Goal: Task Accomplishment & Management: Manage account settings

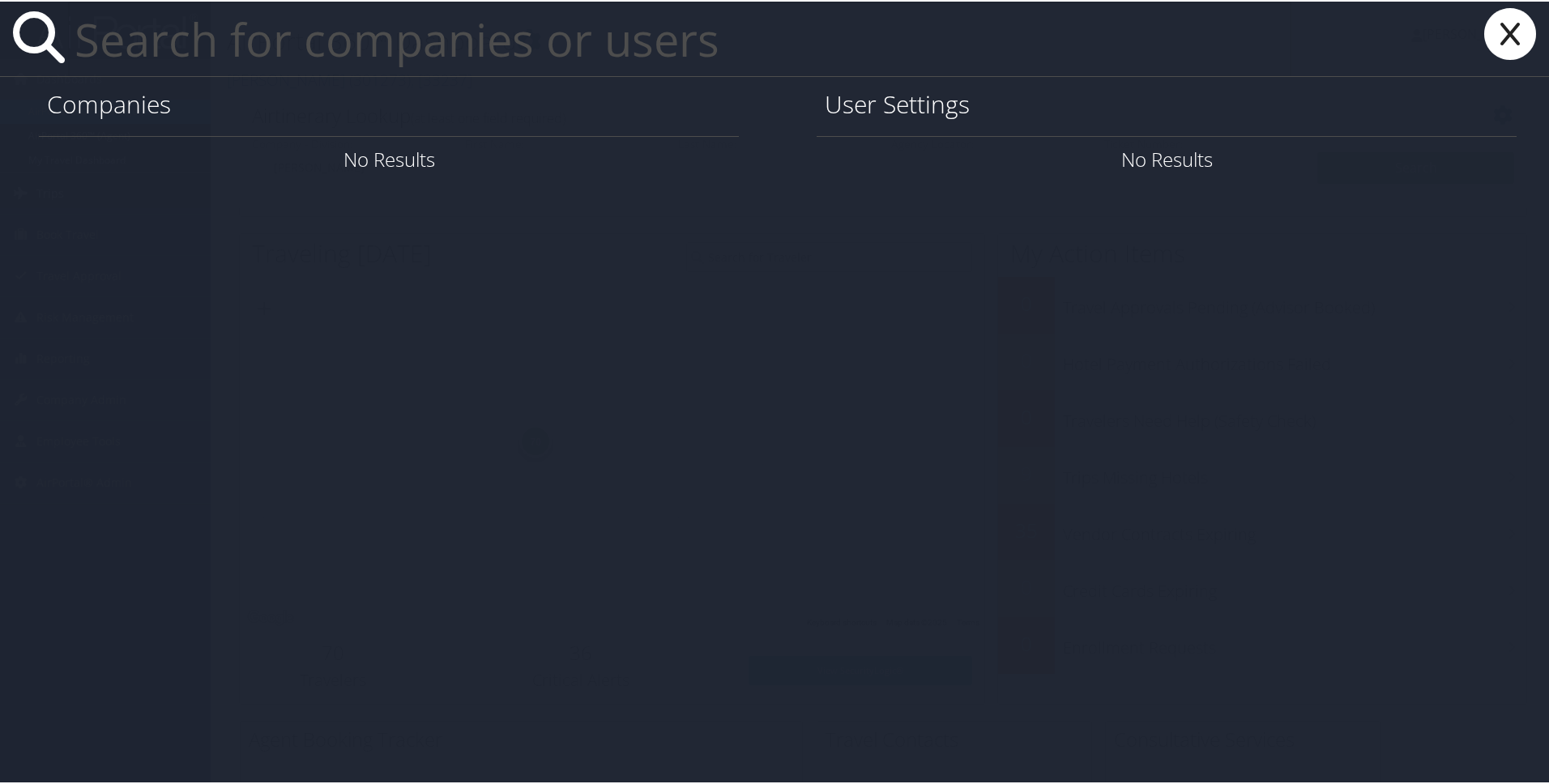
paste input "[EMAIL_ADDRESS][US_STATE][DOMAIN_NAME]"
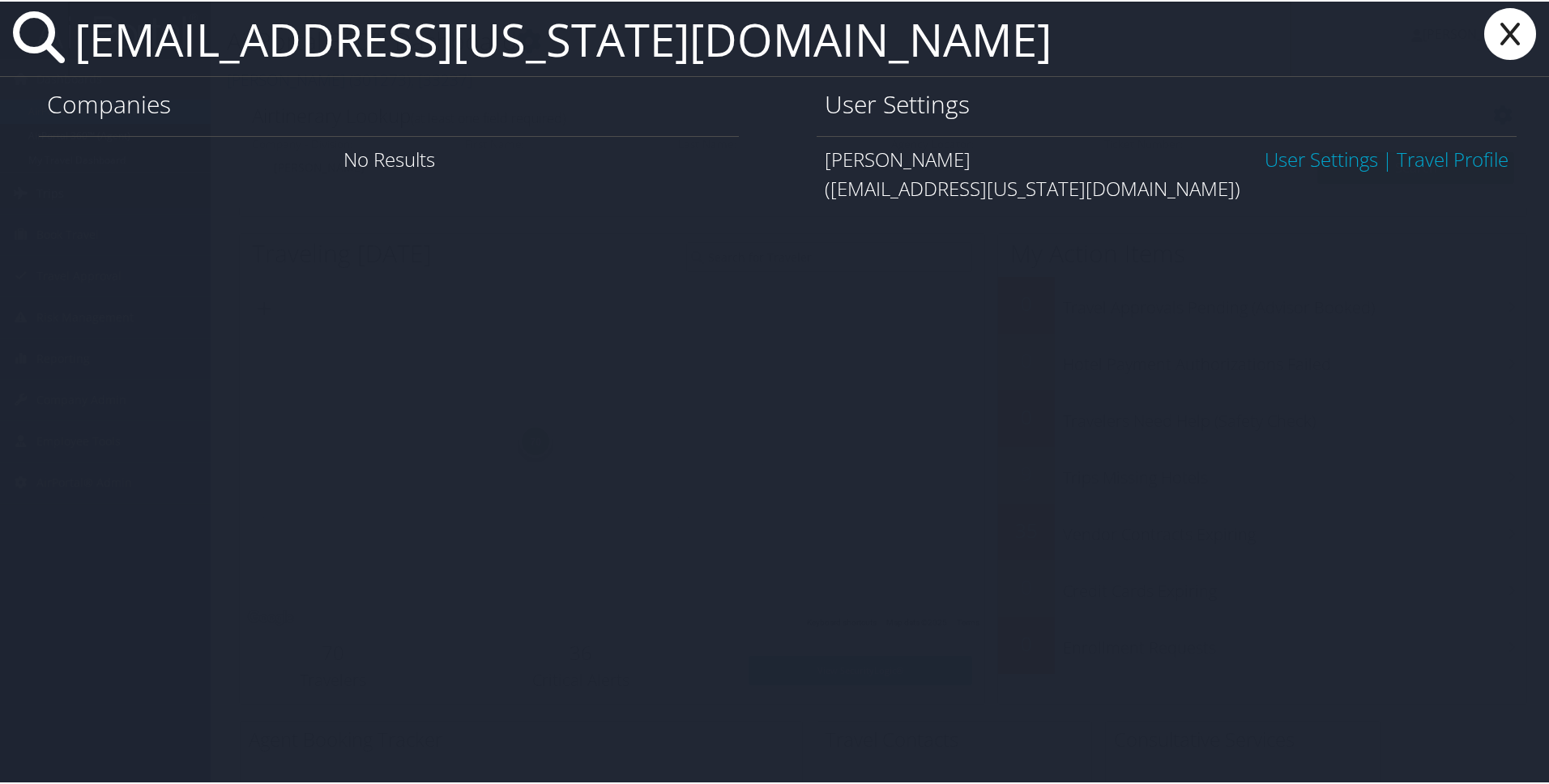
type input "[EMAIL_ADDRESS][US_STATE][DOMAIN_NAME]"
click at [1335, 167] on link "User Settings" at bounding box center [1321, 157] width 113 height 27
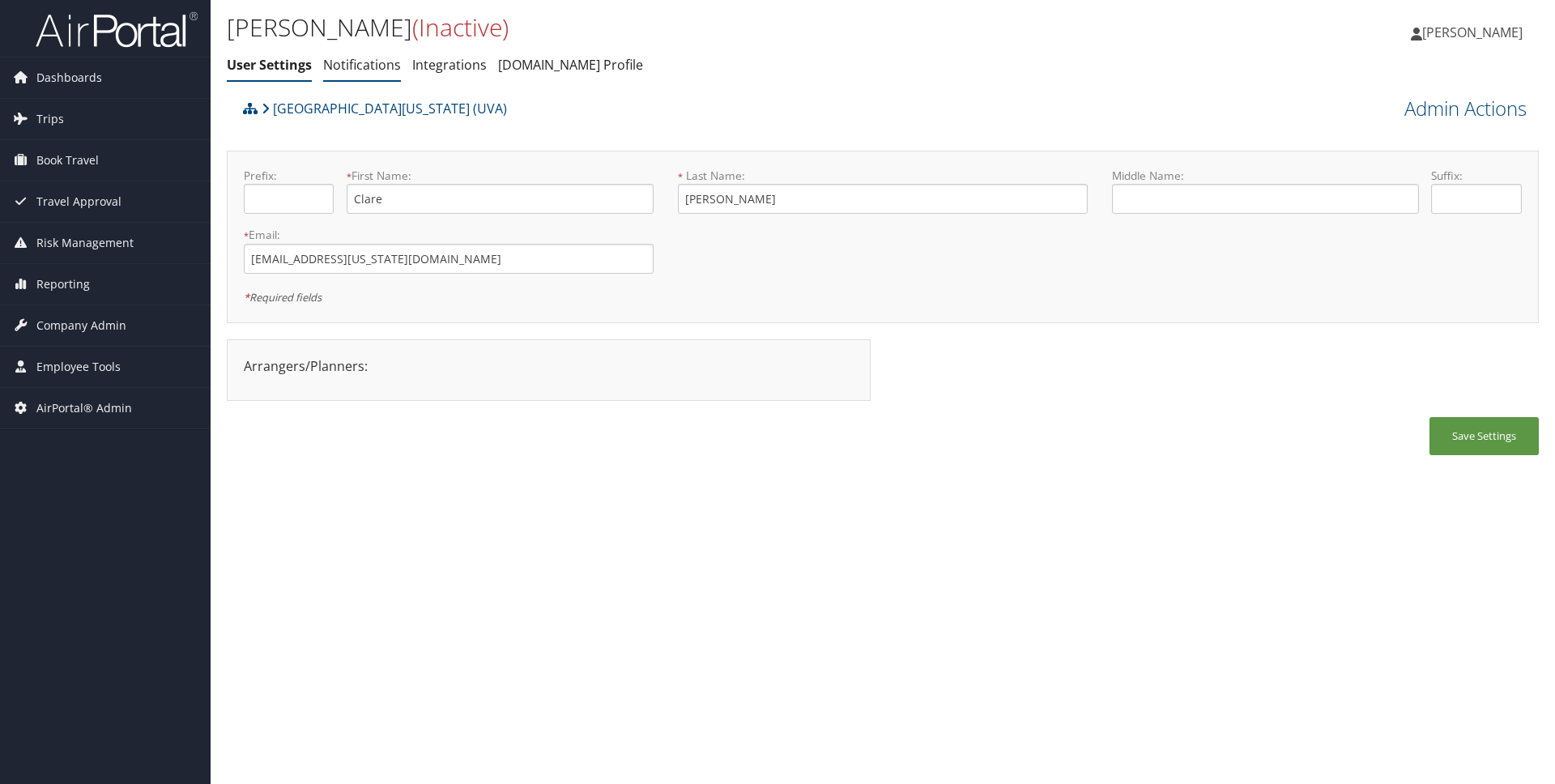
click at [385, 74] on link "Notifications" at bounding box center [362, 65] width 78 height 18
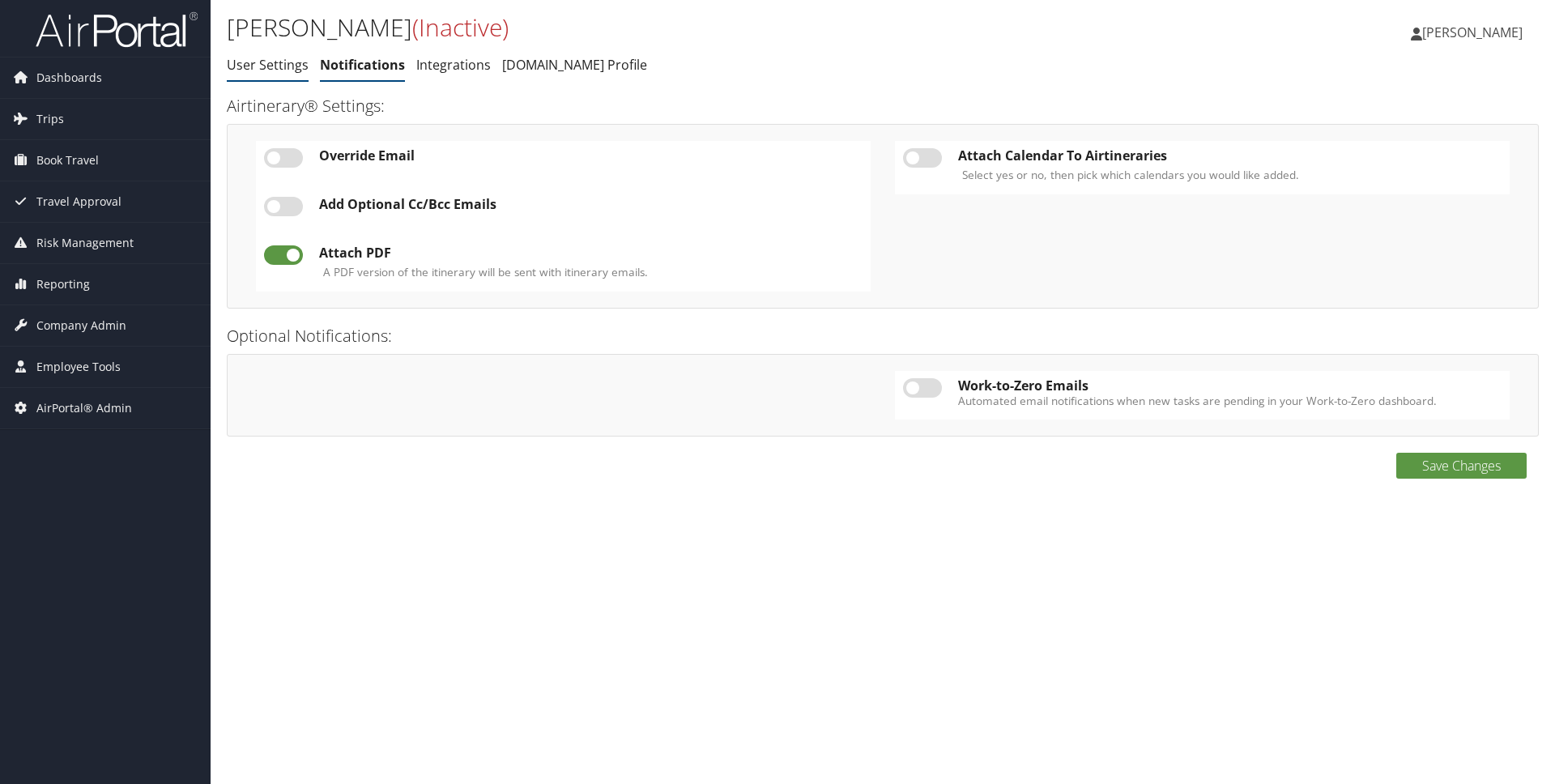
click at [249, 56] on li "User Settings" at bounding box center [268, 65] width 82 height 29
click at [249, 60] on link "User Settings" at bounding box center [268, 65] width 82 height 18
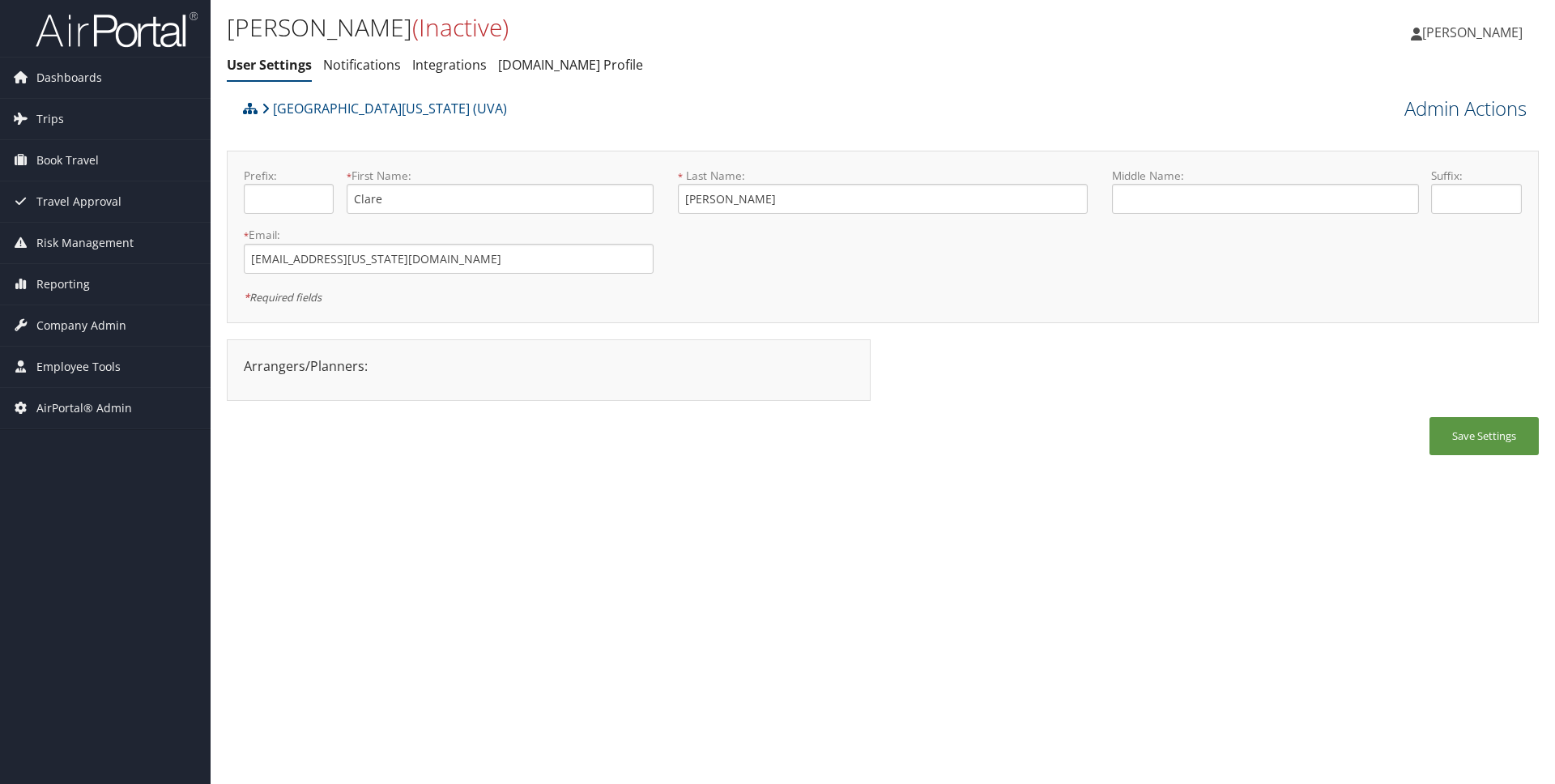
click at [1469, 116] on link "Admin Actions" at bounding box center [1465, 108] width 122 height 27
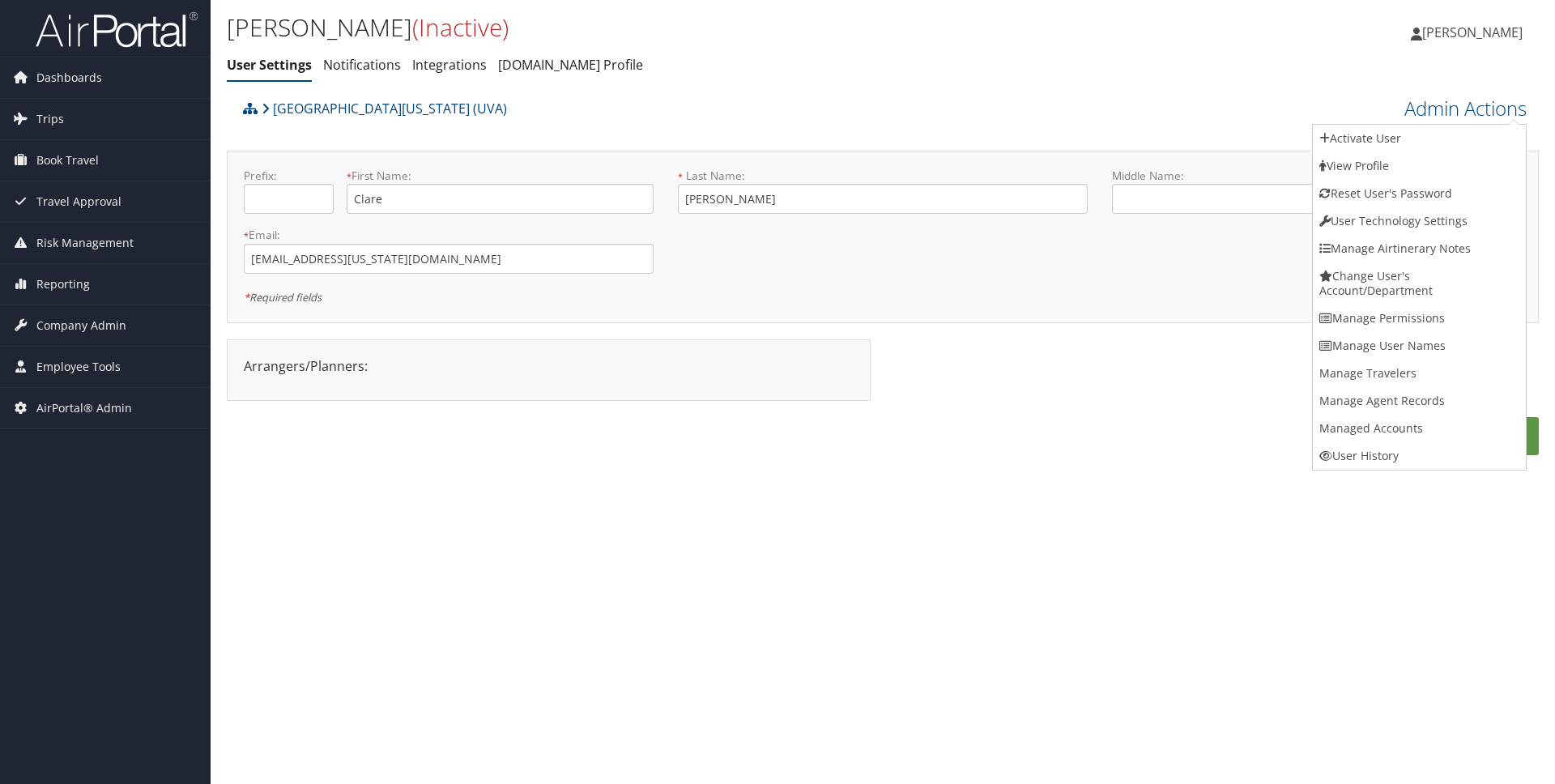
click at [1240, 62] on div "Jeffrey Madsen Jeffrey Madsen My Settings Travel Agency Contacts Log Consulting…" at bounding box center [1295, 39] width 519 height 62
